Goal: Information Seeking & Learning: Check status

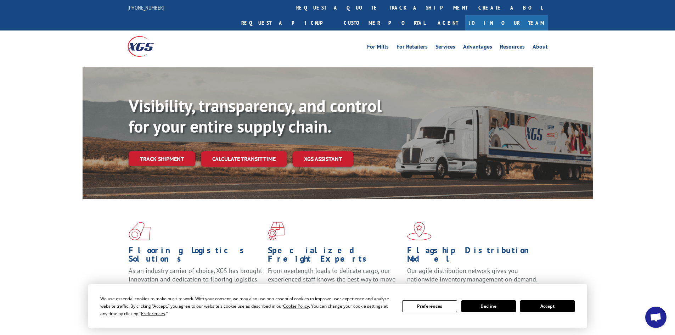
click at [549, 300] on button "Accept" at bounding box center [547, 306] width 55 height 12
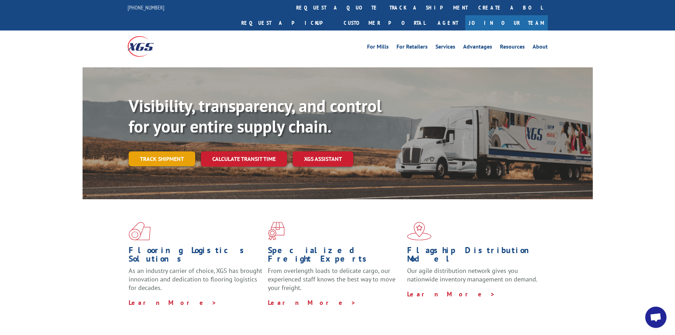
click at [140, 151] on link "Track shipment" at bounding box center [162, 158] width 67 height 15
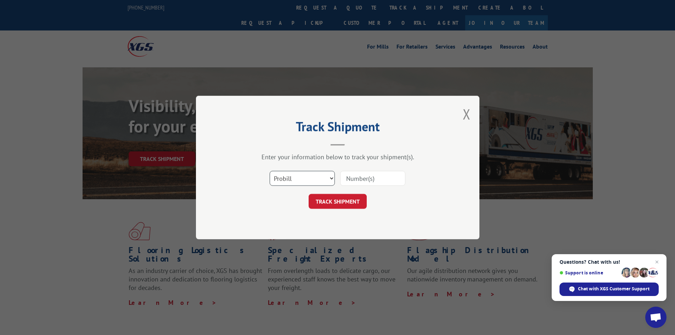
click at [289, 179] on select "Select category... Probill BOL PO" at bounding box center [302, 178] width 65 height 15
select select "bol"
click at [270, 171] on select "Select category... Probill BOL PO" at bounding box center [302, 178] width 65 height 15
paste input "6889233"
type input "6889233"
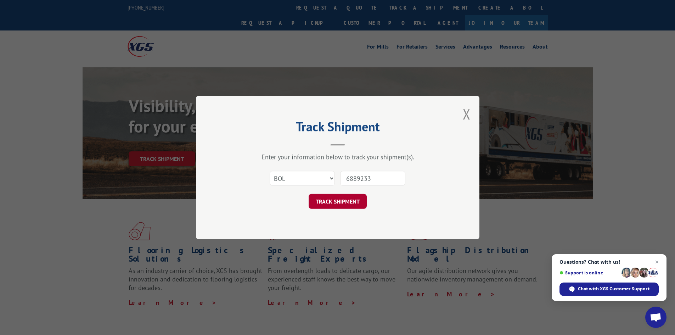
click at [345, 200] on button "TRACK SHIPMENT" at bounding box center [338, 201] width 58 height 15
